Goal: Task Accomplishment & Management: Complete application form

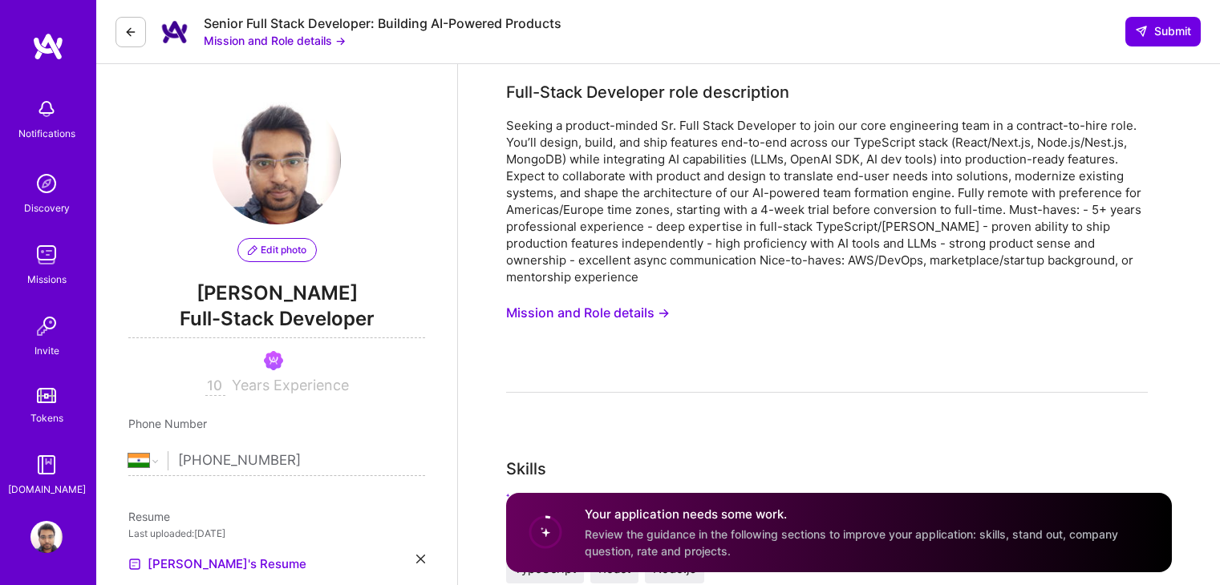
select select "IN"
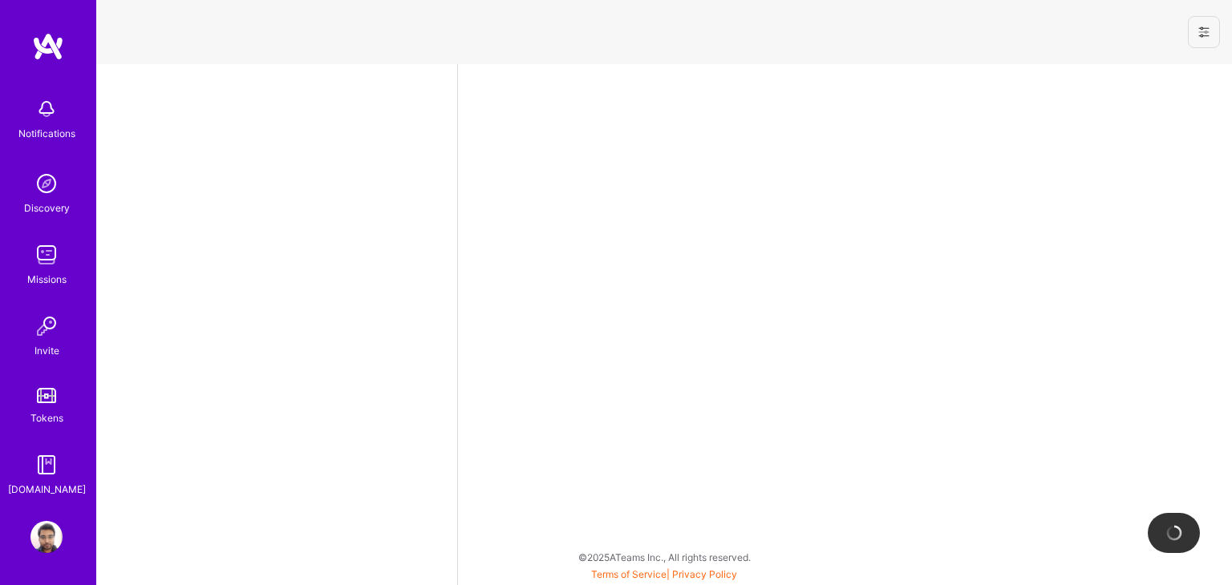
select select "IN"
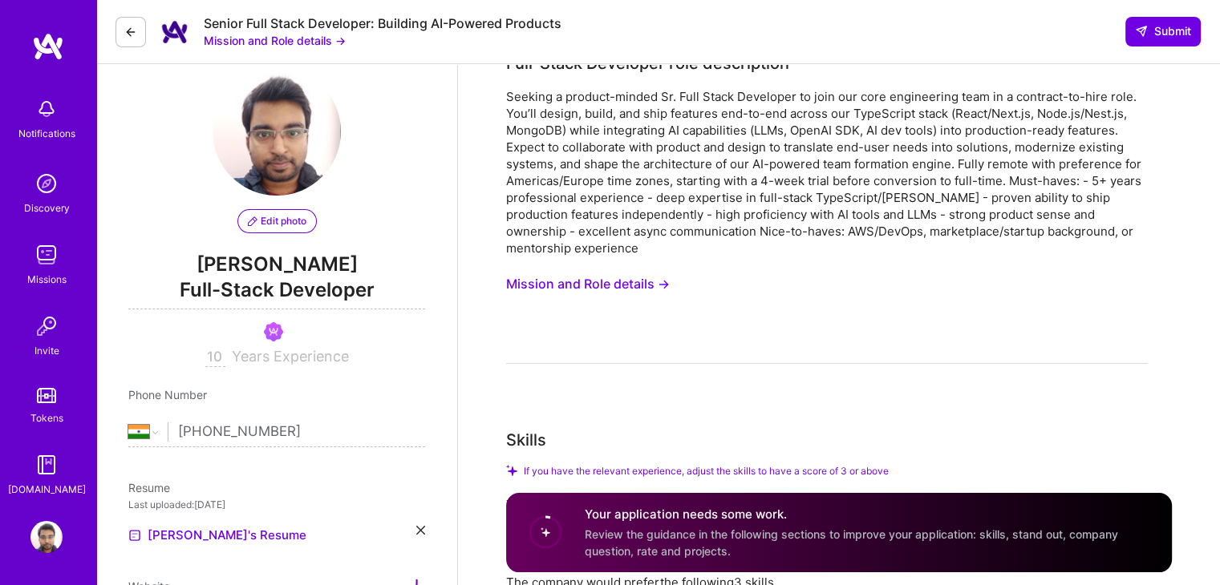
scroll to position [31, 0]
